Goal: Check status: Check status

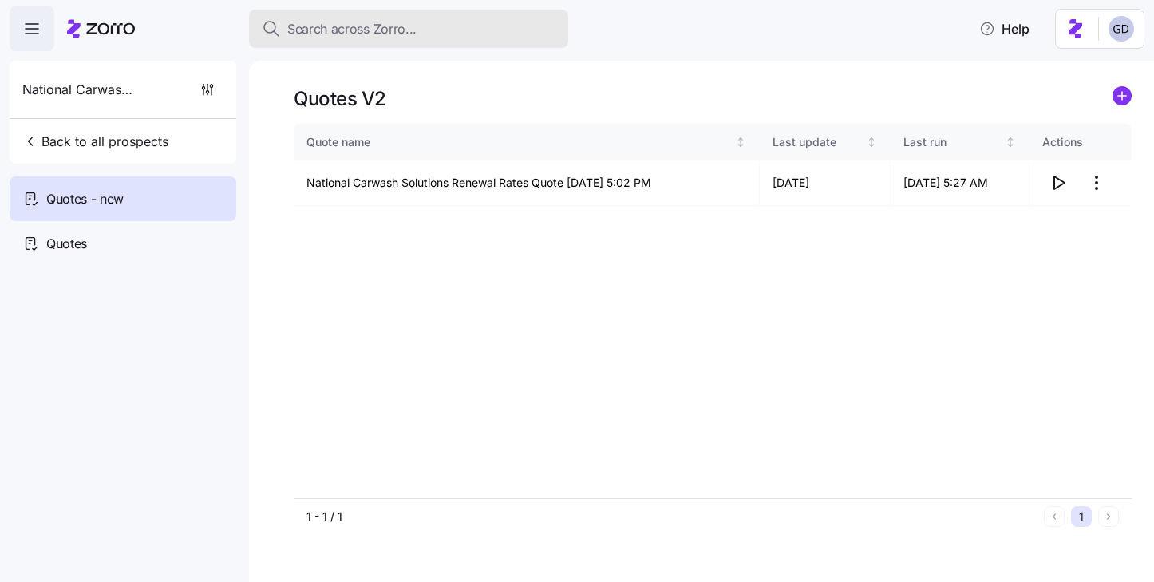
click at [350, 35] on span "Search across Zorro..." at bounding box center [351, 29] width 129 height 20
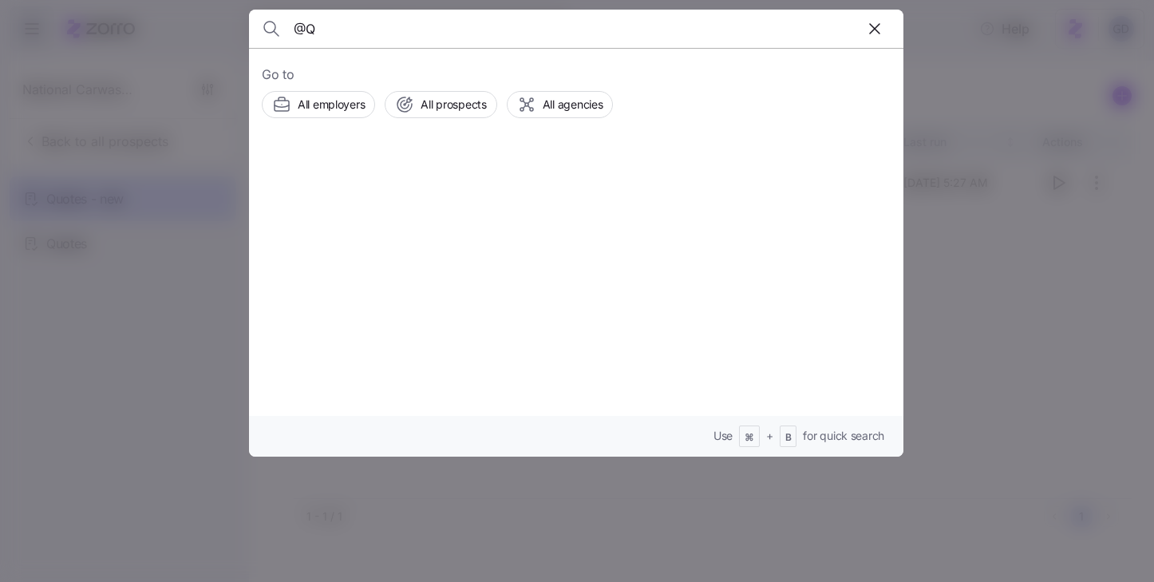
type input "@"
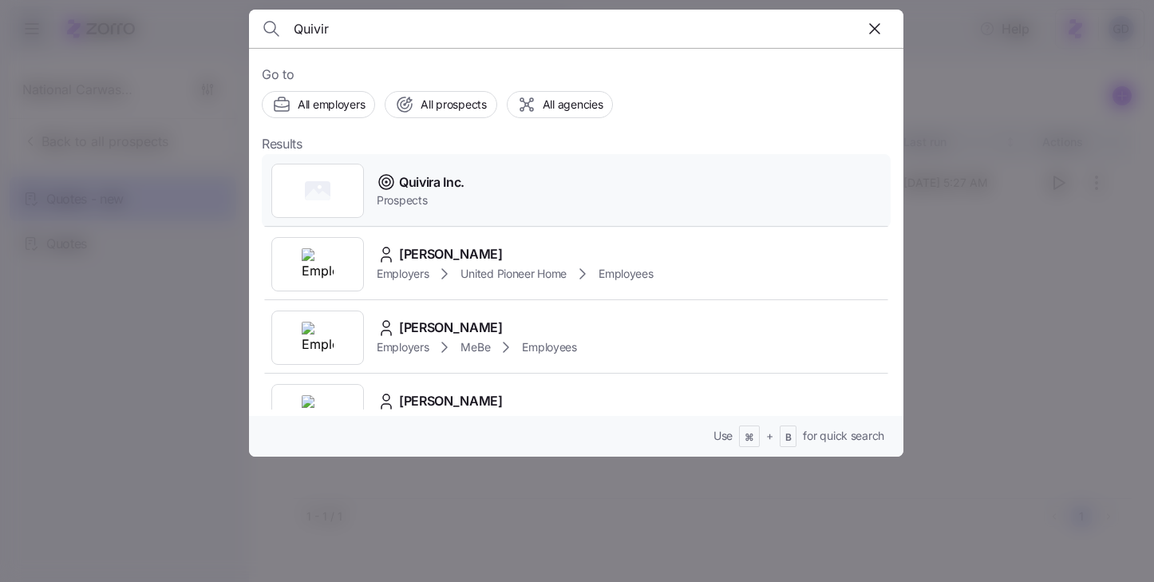
type input "Quivir"
click at [435, 188] on span "Quivira Inc." at bounding box center [431, 182] width 65 height 20
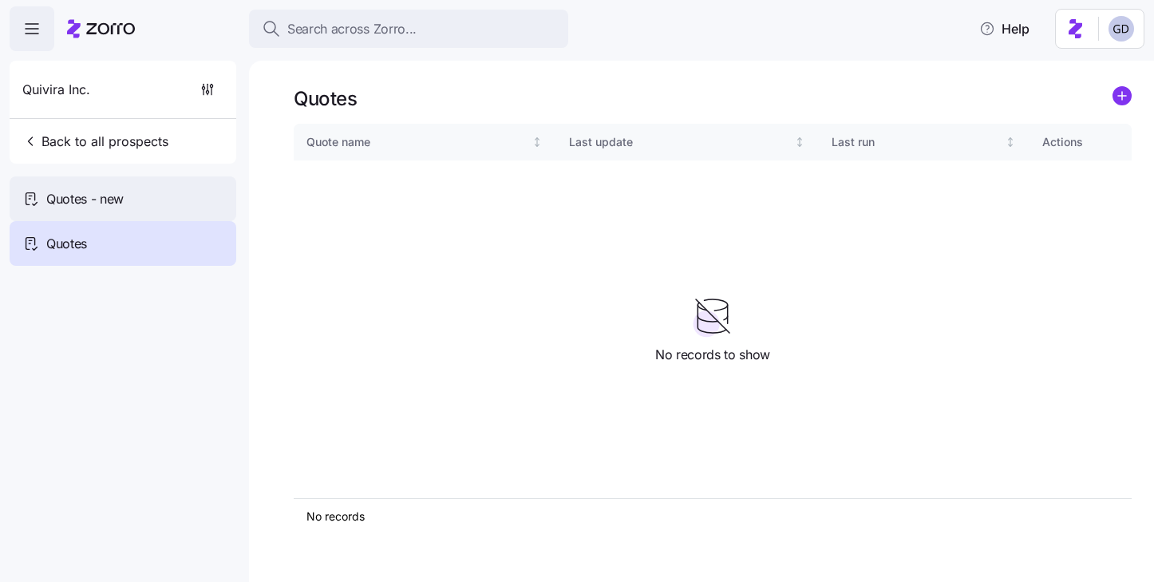
click at [103, 188] on div "Quotes - new" at bounding box center [123, 198] width 227 height 45
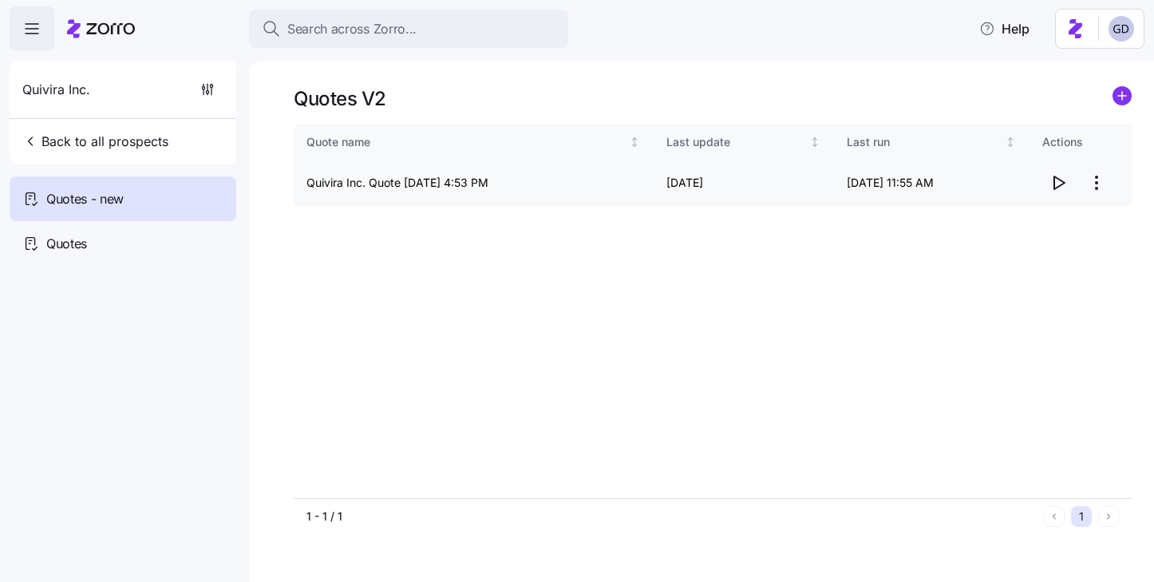
click at [1063, 188] on icon "button" at bounding box center [1058, 182] width 19 height 19
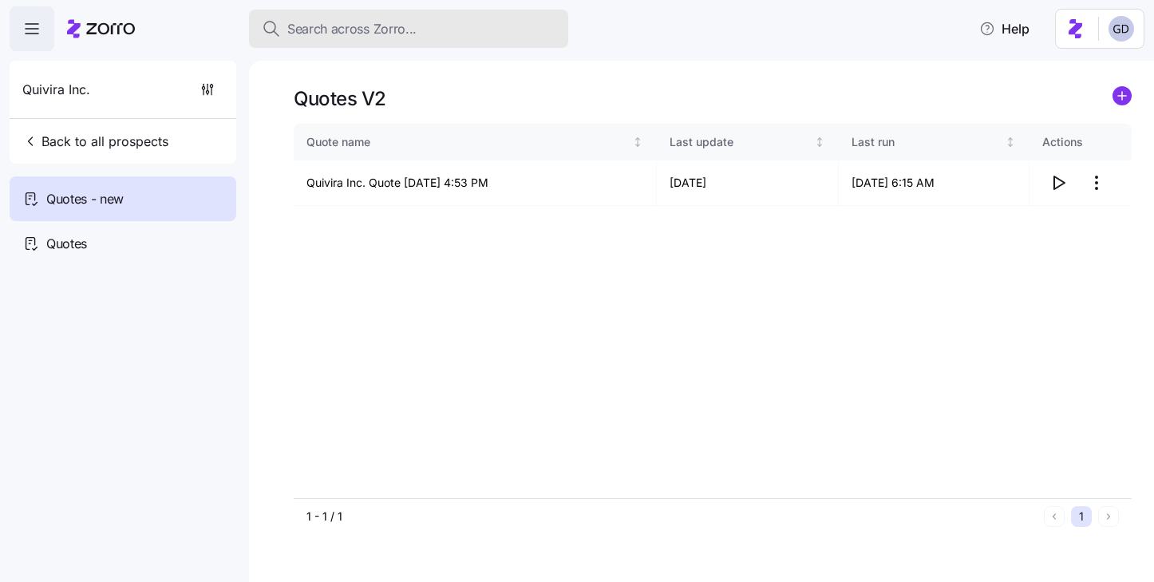
click at [438, 31] on div "Search across Zorro..." at bounding box center [409, 29] width 294 height 20
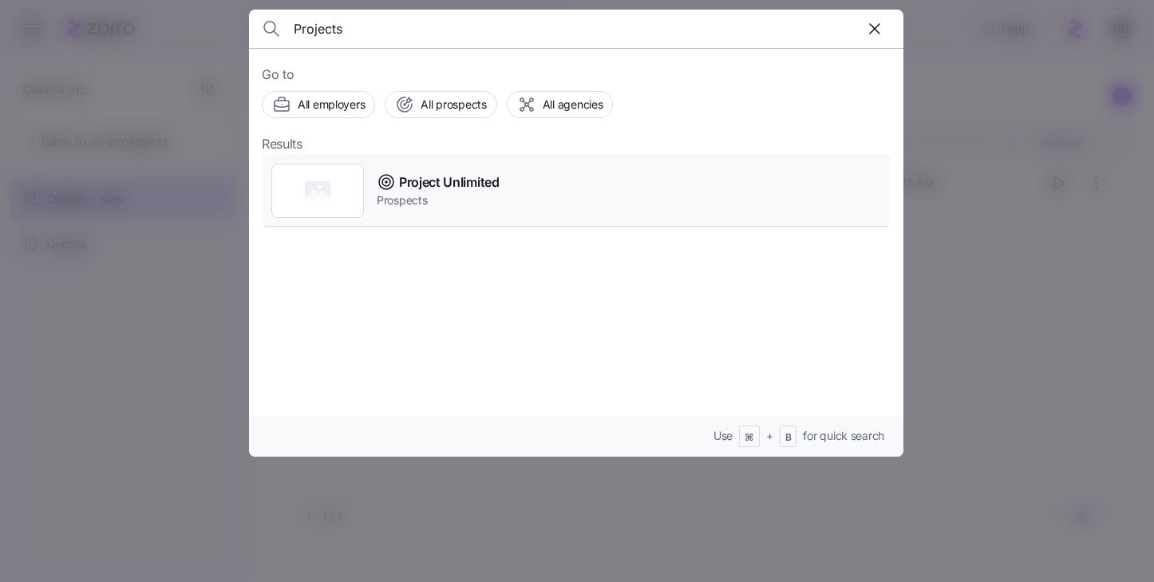
type input "Projects"
click at [429, 189] on span "Project Unlimited" at bounding box center [449, 182] width 101 height 20
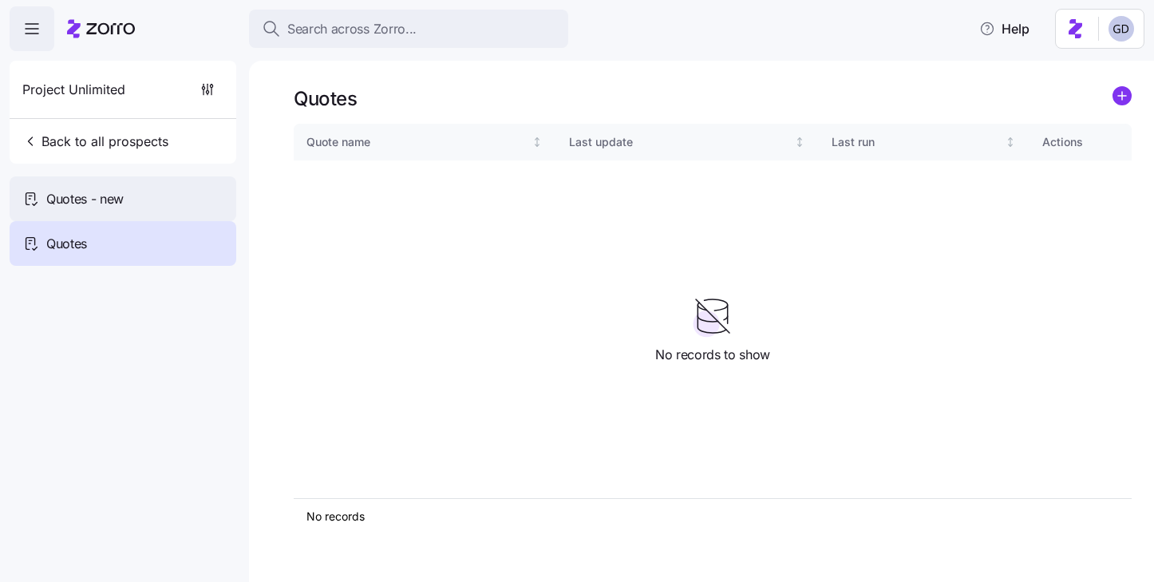
click at [127, 210] on div "Quotes - new" at bounding box center [123, 198] width 227 height 45
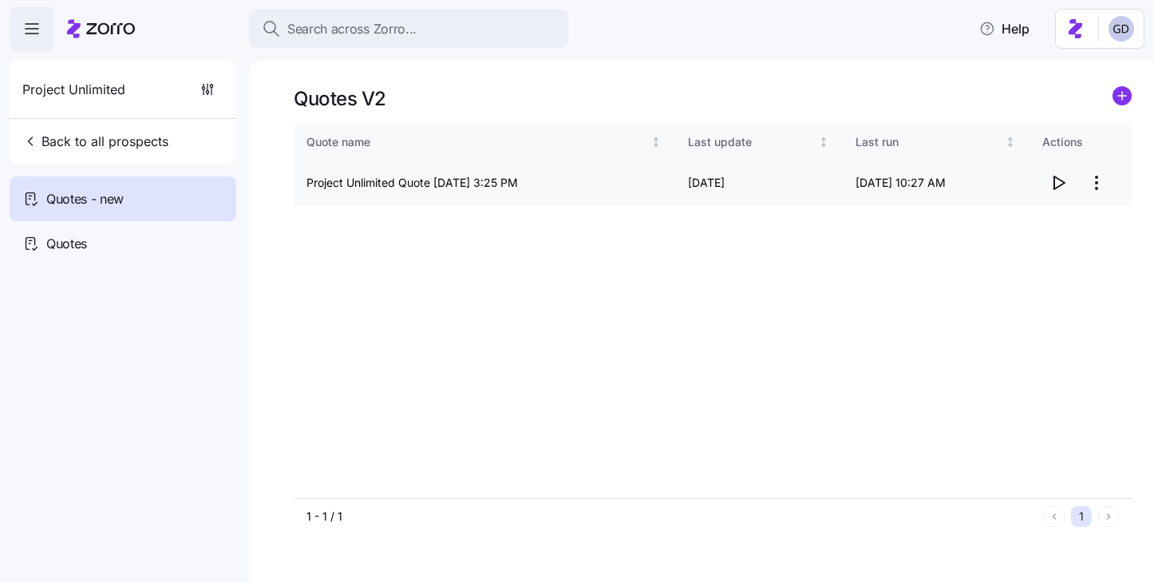
click at [1054, 179] on icon "button" at bounding box center [1059, 182] width 10 height 13
